Goal: Task Accomplishment & Management: Use online tool/utility

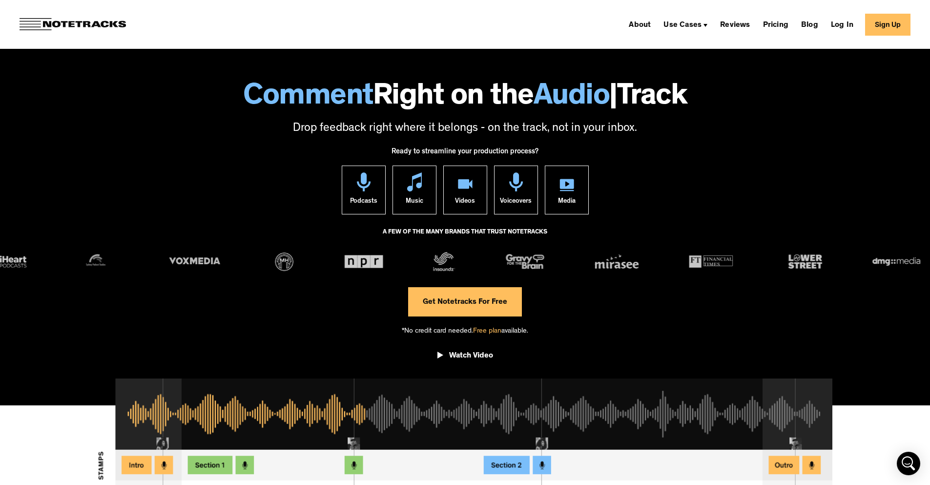
click at [899, 24] on link "Sign Up" at bounding box center [887, 25] width 45 height 22
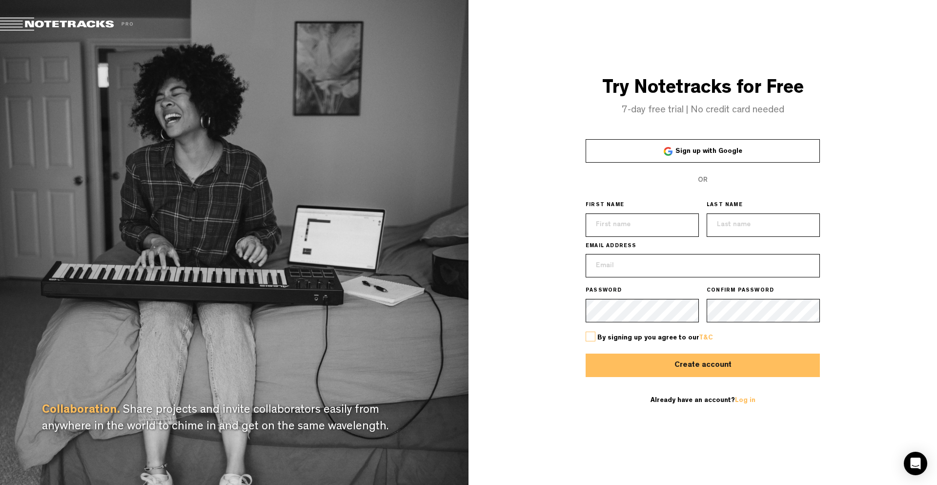
click at [722, 153] on span "Sign up with Google" at bounding box center [708, 151] width 67 height 7
click at [533, 185] on div "Try Notetracks for Free 7-day free trial | No credit card needed Sign up with G…" at bounding box center [702, 242] width 468 height 485
click at [722, 148] on span "Sign up with Google" at bounding box center [708, 151] width 67 height 7
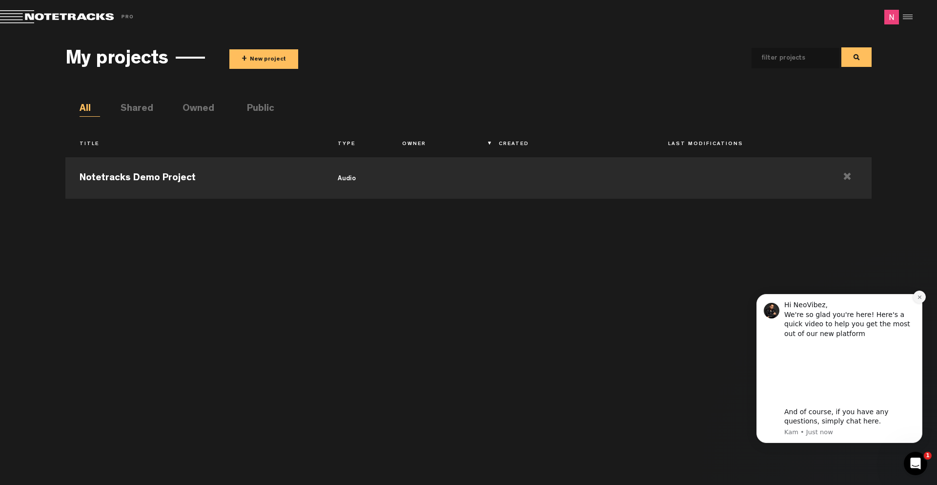
click at [920, 299] on icon "Dismiss notification" at bounding box center [919, 296] width 5 height 5
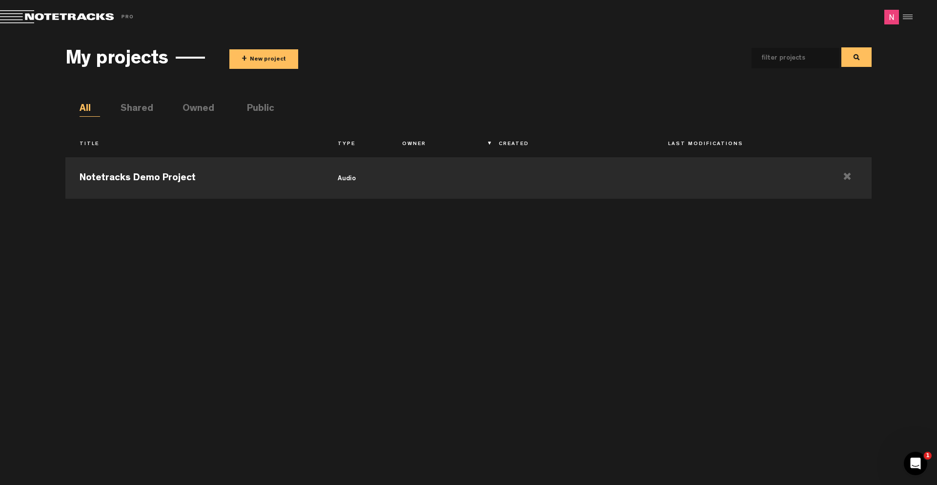
click at [767, 261] on div "Notetracks Demo Project audio" at bounding box center [468, 313] width 806 height 323
click at [912, 20] on div at bounding box center [906, 17] width 15 height 15
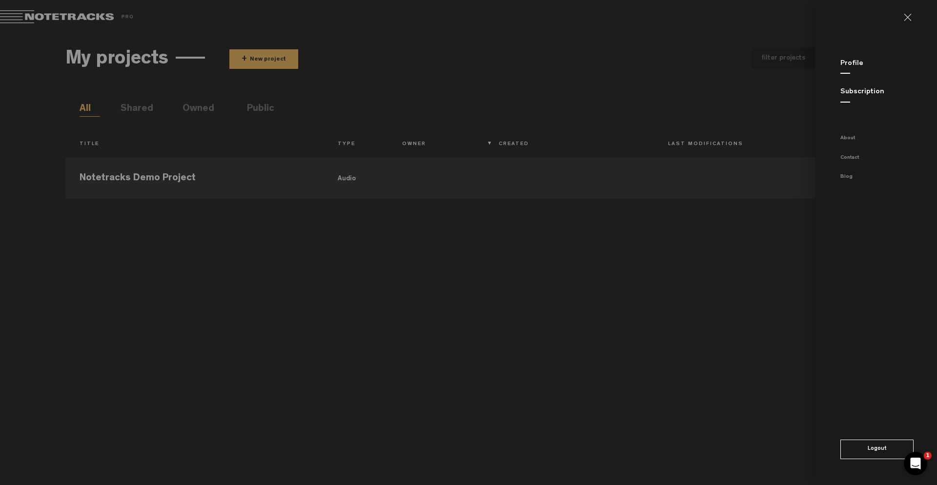
click at [850, 65] on link "Profile" at bounding box center [851, 63] width 23 height 7
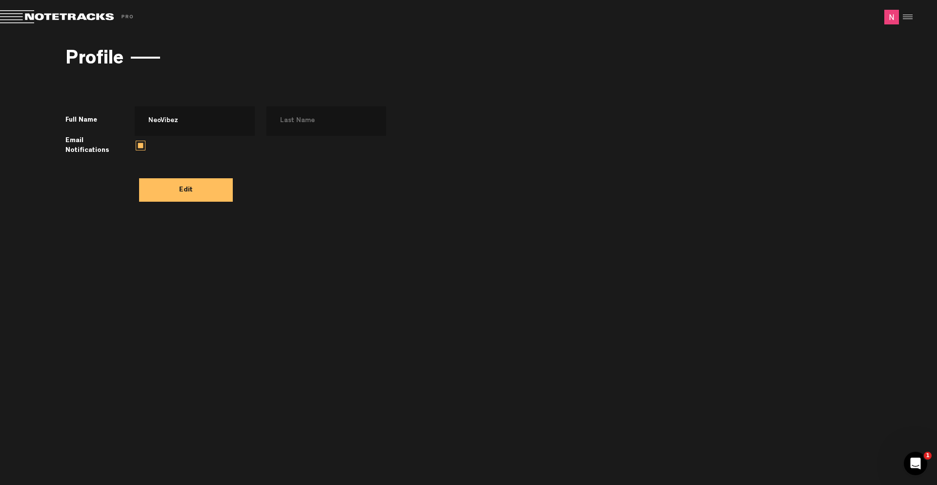
click at [54, 22] on span at bounding box center [68, 17] width 137 height 14
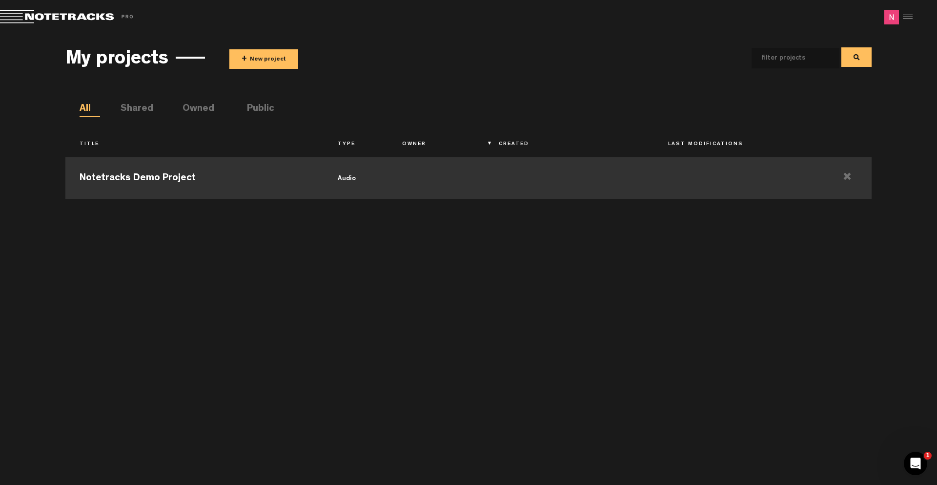
click at [181, 175] on td "Notetracks Demo Project" at bounding box center [194, 177] width 258 height 44
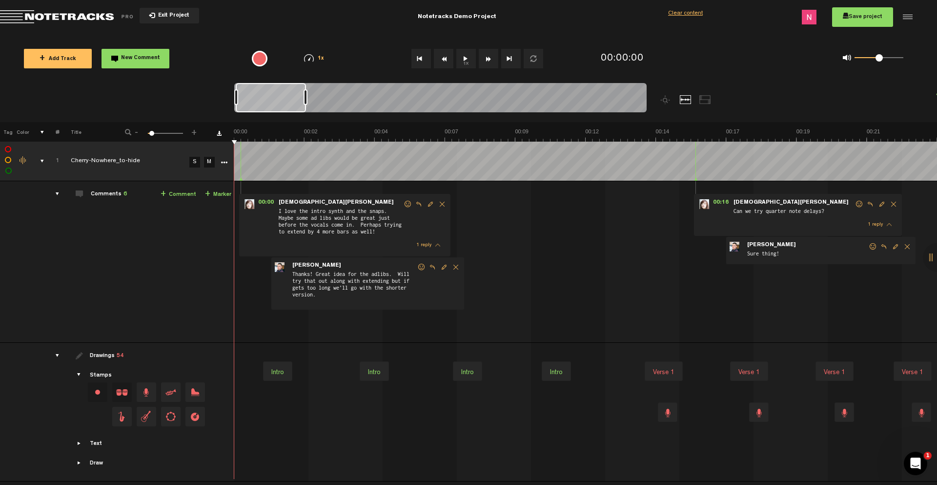
click at [468, 61] on button "1x" at bounding box center [466, 59] width 20 height 20
click at [133, 61] on span "New Comment" at bounding box center [140, 58] width 39 height 5
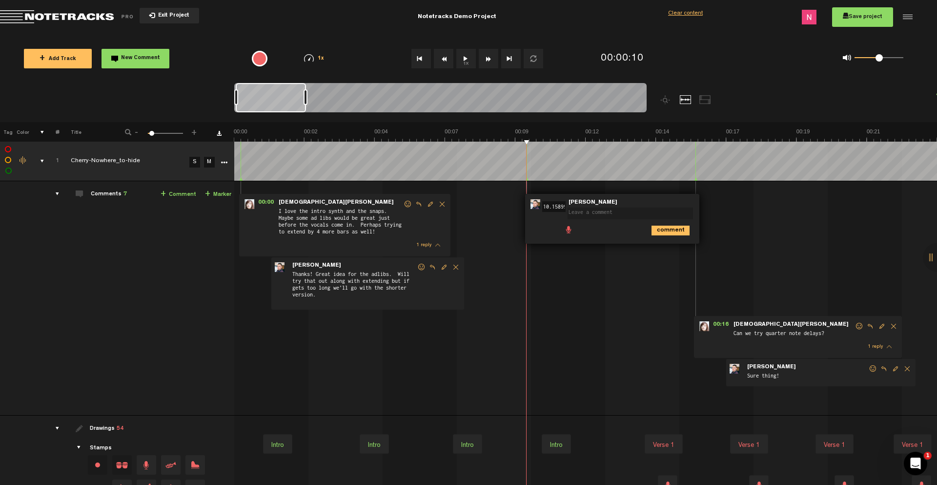
click at [158, 11] on button "Exit Project" at bounding box center [170, 16] width 60 height 16
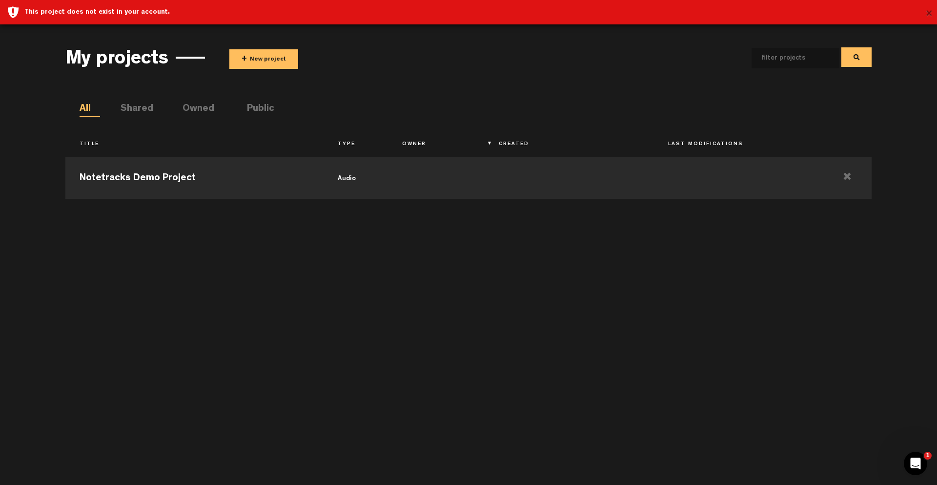
click at [931, 13] on button "×" at bounding box center [928, 14] width 7 height 20
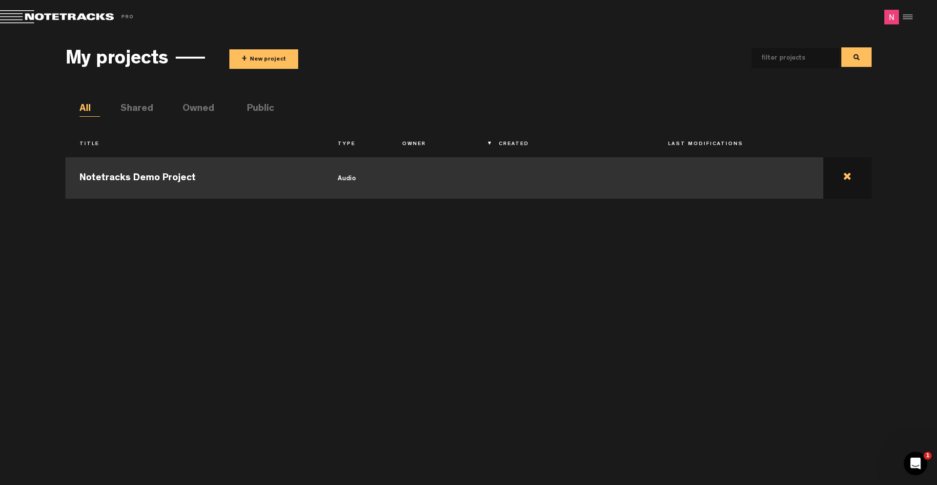
click at [841, 177] on td at bounding box center [847, 177] width 48 height 44
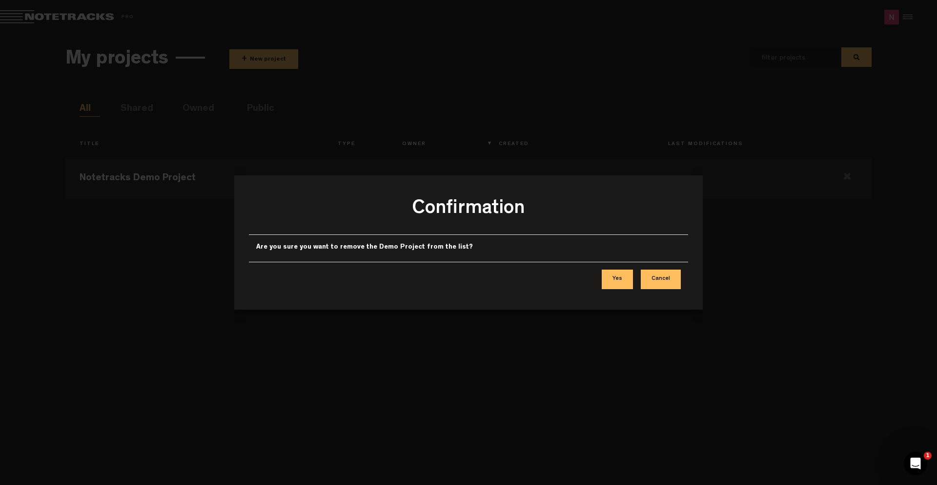
click at [626, 284] on button "Yes" at bounding box center [617, 279] width 31 height 20
